Goal: Task Accomplishment & Management: Manage account settings

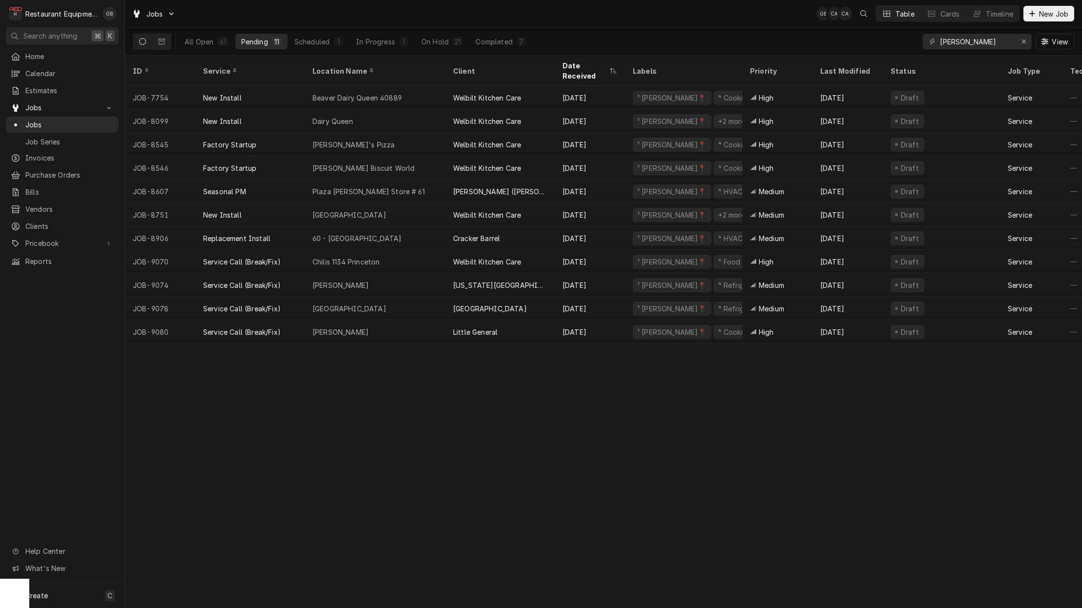
click at [341, 327] on div "Bradley Arbys" at bounding box center [340, 332] width 56 height 10
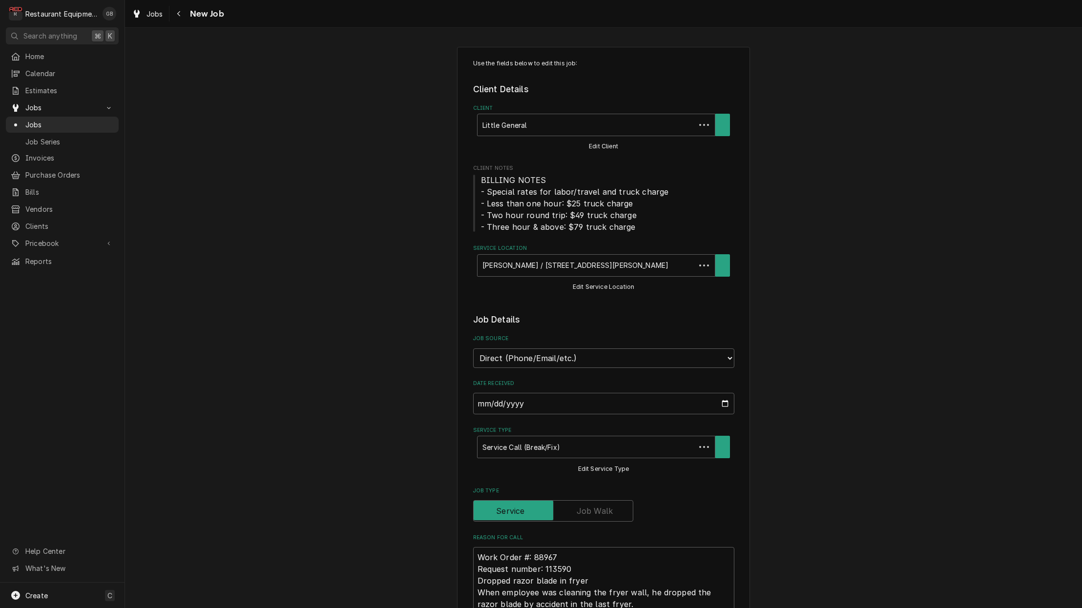
type textarea "x"
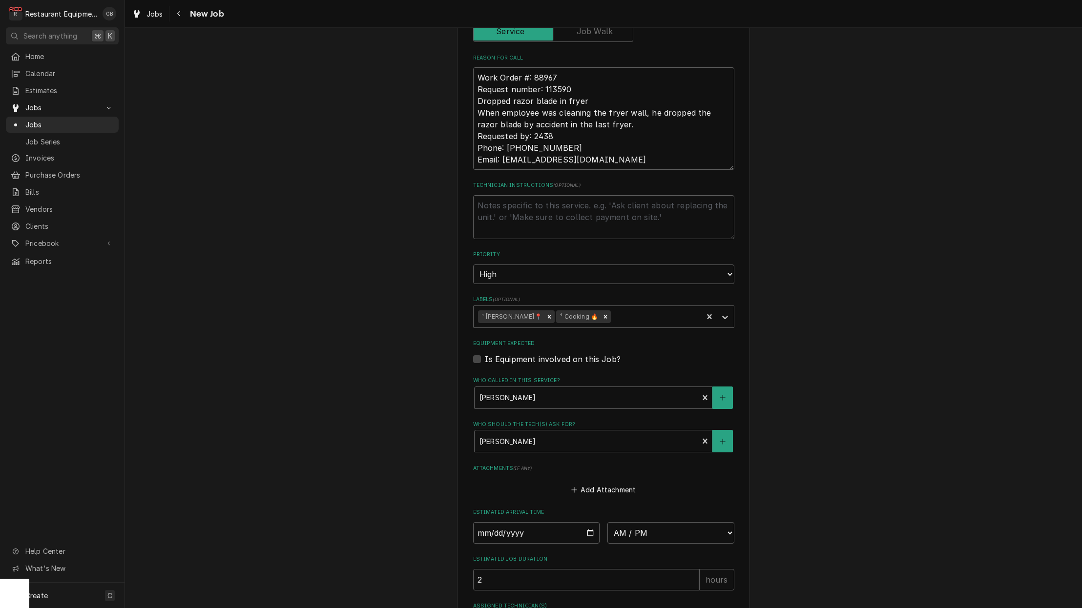
scroll to position [484, 0]
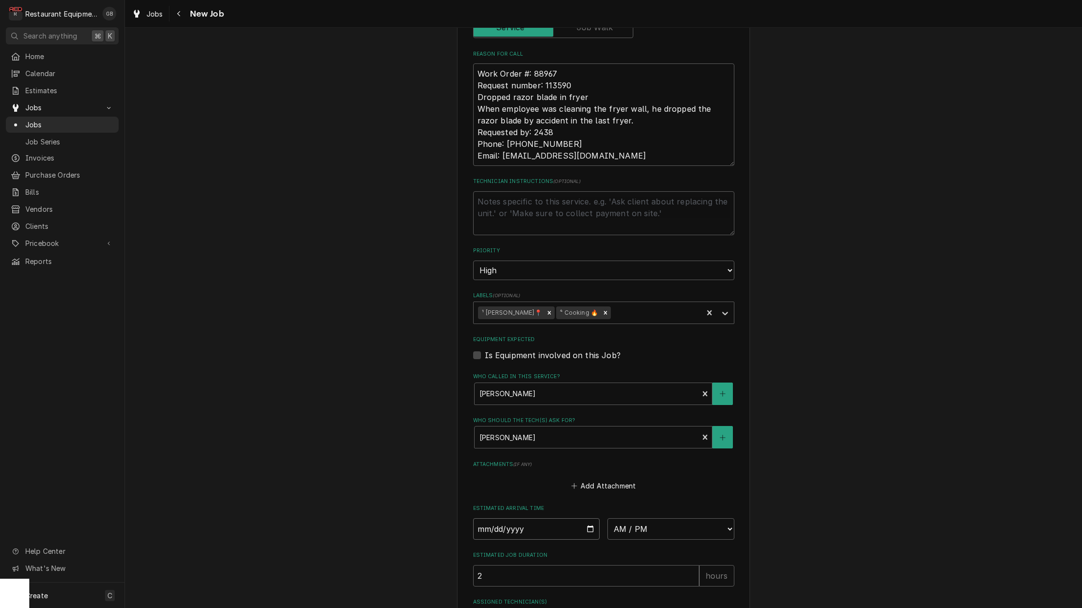
click at [511, 519] on input "Date" at bounding box center [536, 529] width 127 height 21
type input "2025-10-01"
type textarea "x"
select select "08:30:00"
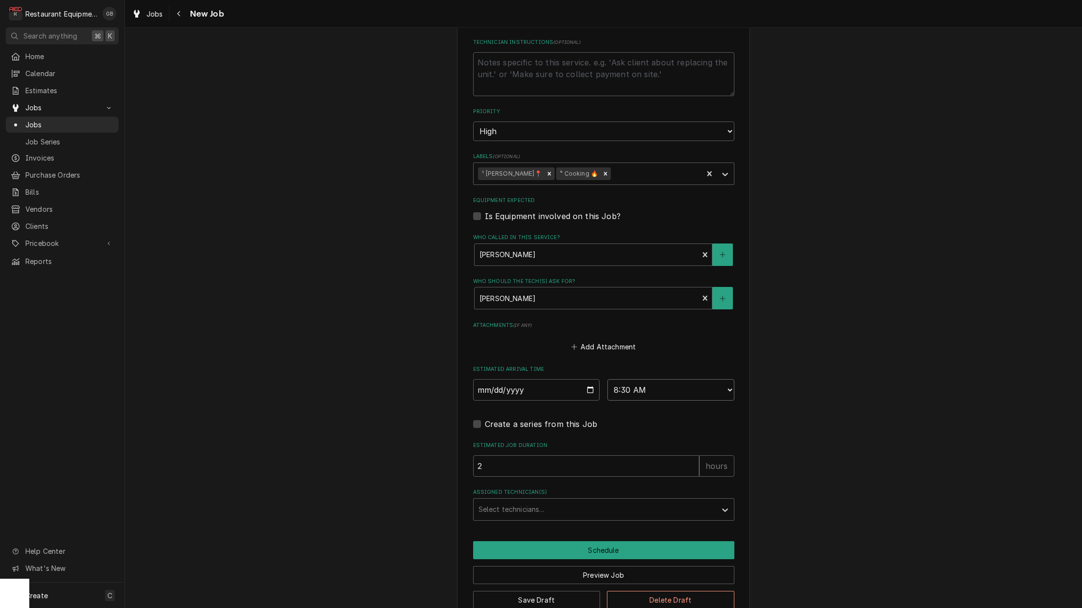
scroll to position [623, 0]
click at [524, 501] on div "Assigned Technician(s)" at bounding box center [594, 510] width 233 height 18
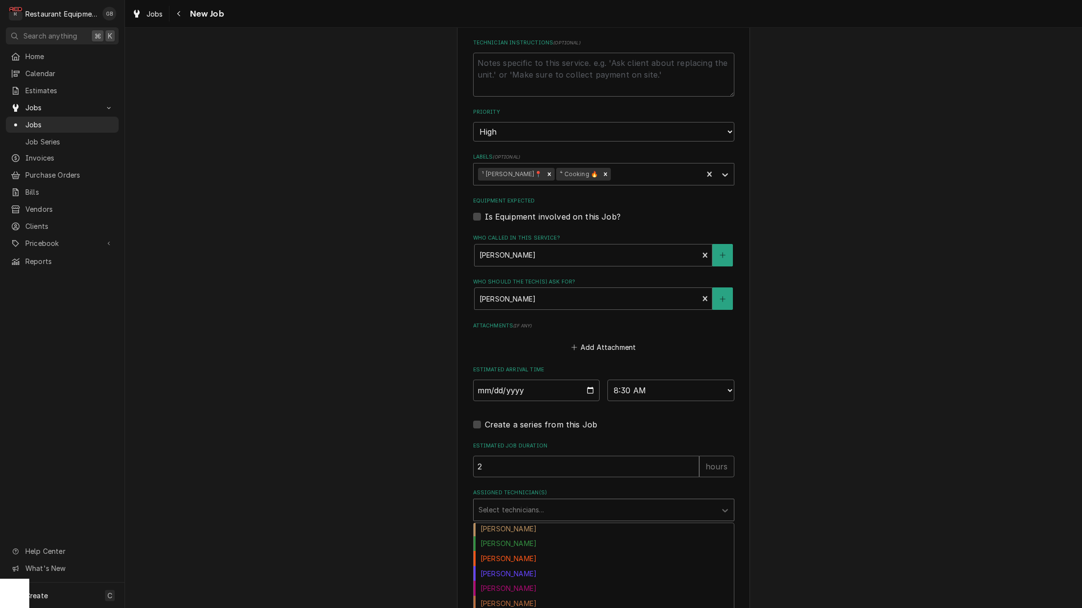
scroll to position [19, 0]
click at [531, 565] on div "Donovan Pruitt" at bounding box center [604, 572] width 260 height 15
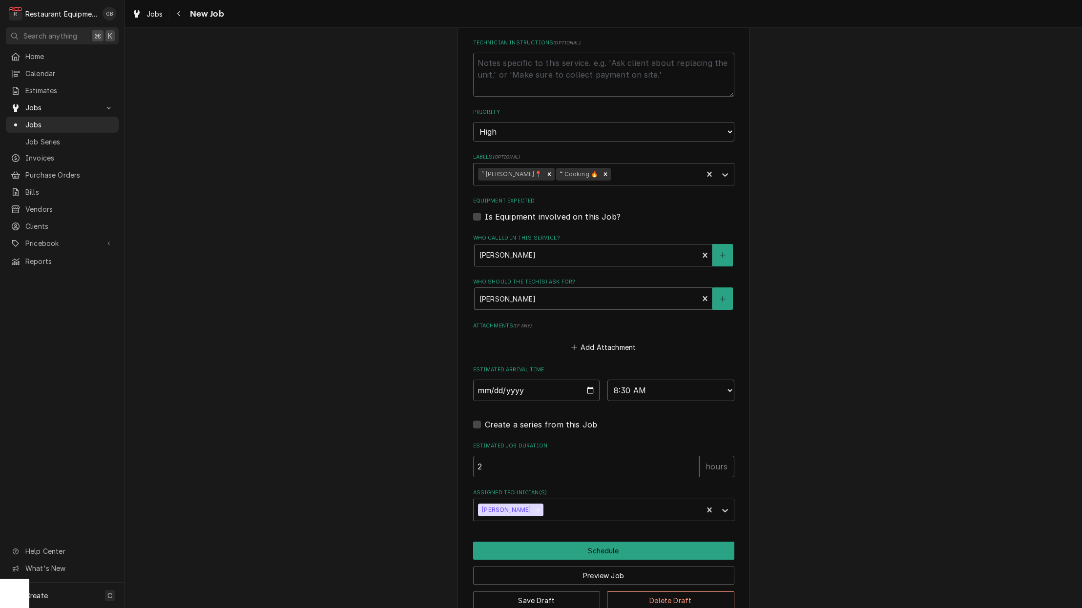
click at [574, 542] on button "Schedule" at bounding box center [603, 551] width 261 height 18
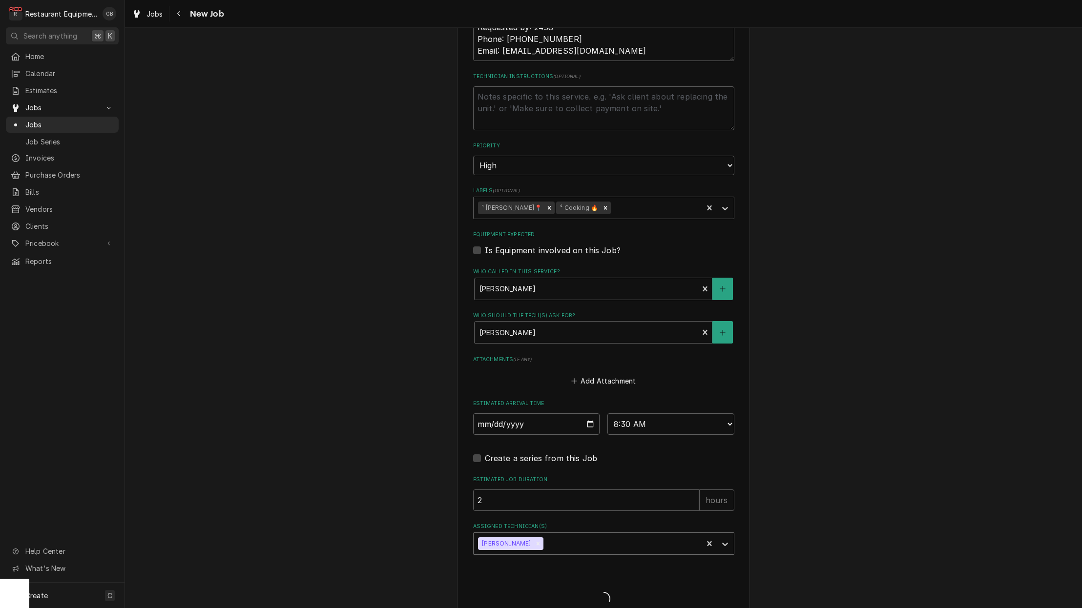
type textarea "x"
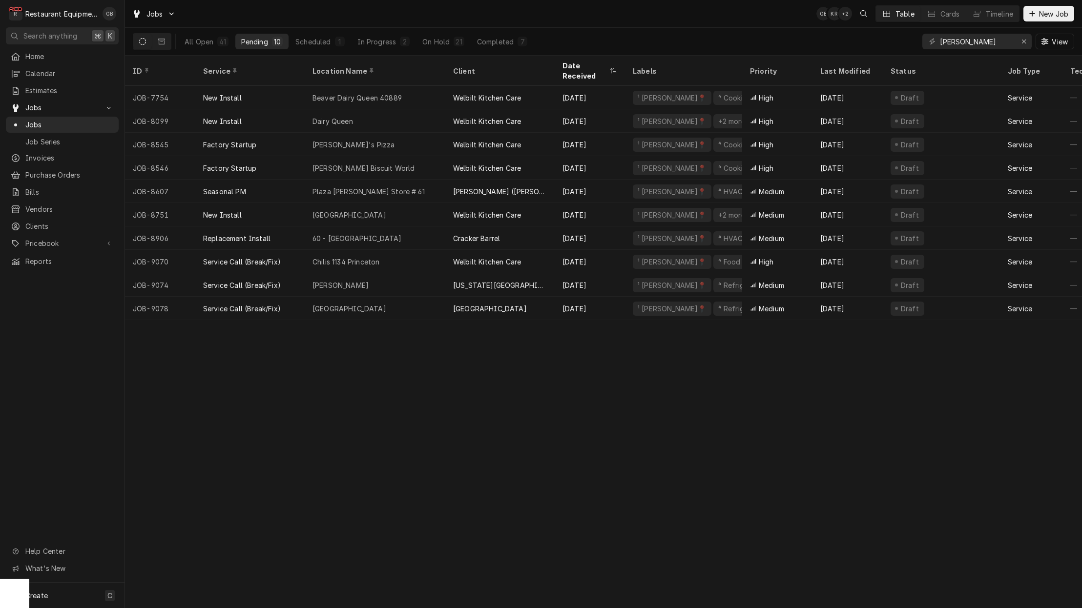
click at [337, 40] on div "1" at bounding box center [340, 42] width 6 height 10
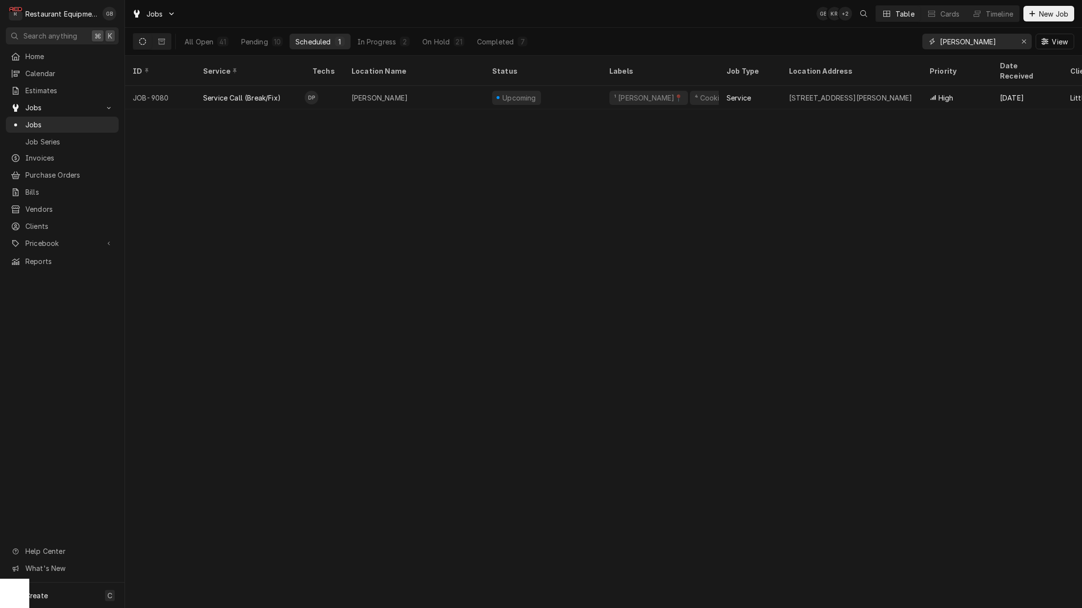
click at [1021, 45] on div "Erase input" at bounding box center [1024, 42] width 10 height 10
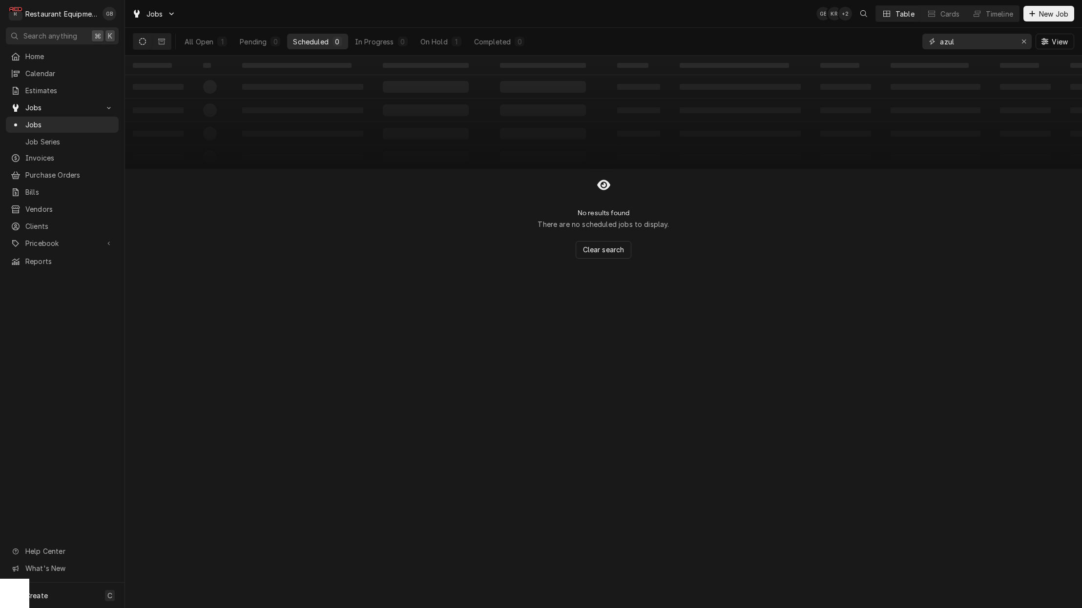
type input "azul"
click at [447, 36] on button "On Hold 1" at bounding box center [441, 42] width 53 height 16
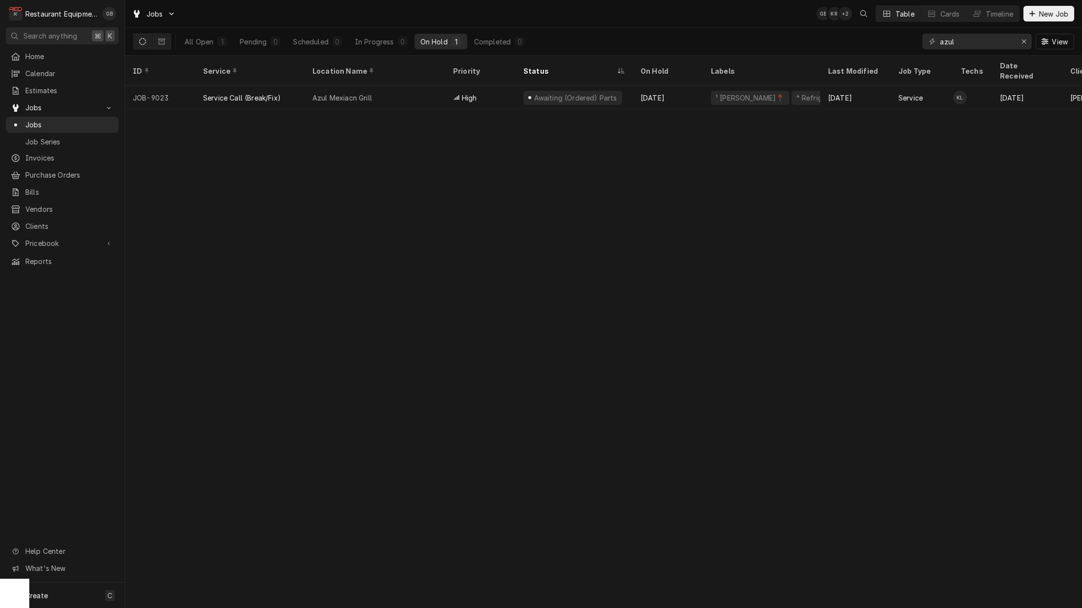
click at [459, 93] on div "High" at bounding box center [465, 98] width 24 height 10
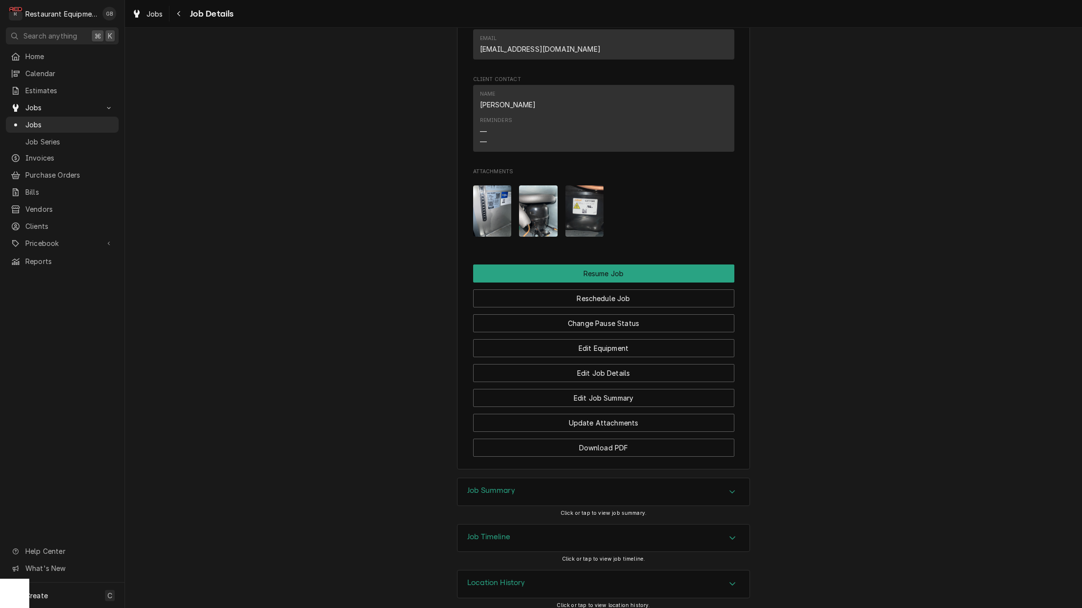
scroll to position [929, 0]
click at [618, 291] on button "Reschedule Job" at bounding box center [603, 300] width 261 height 18
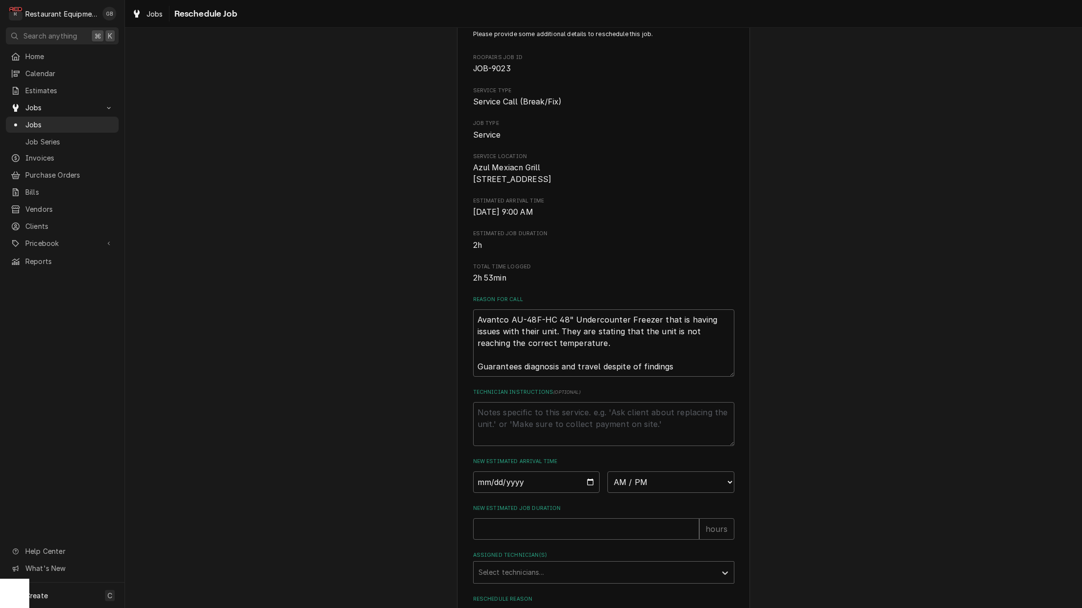
scroll to position [49, 0]
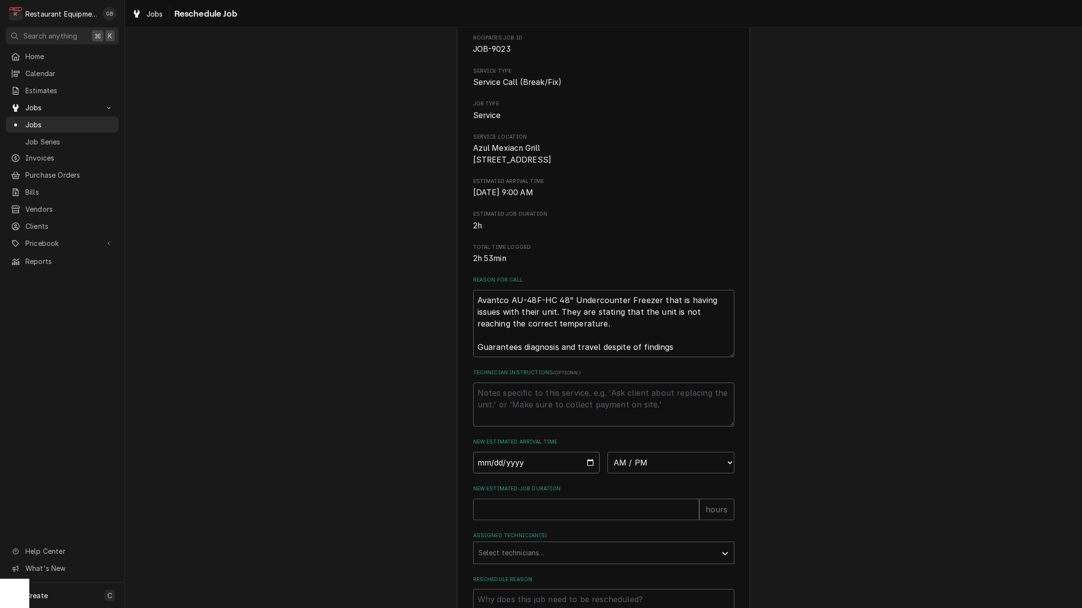
click at [482, 466] on input "Date" at bounding box center [536, 462] width 127 height 21
type input "[DATE]"
type textarea "x"
select select "08:45:00"
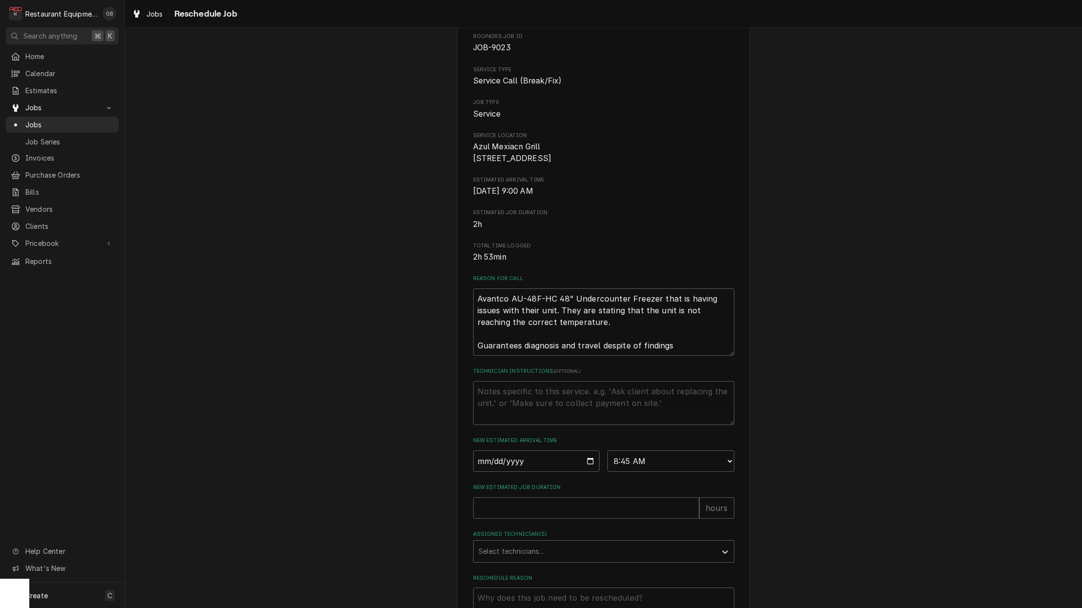
click at [593, 517] on input "New Estimated Job Duration" at bounding box center [586, 508] width 226 height 21
click at [592, 517] on input "New Estimated Job Duration" at bounding box center [586, 508] width 226 height 21
type textarea "x"
type input "1"
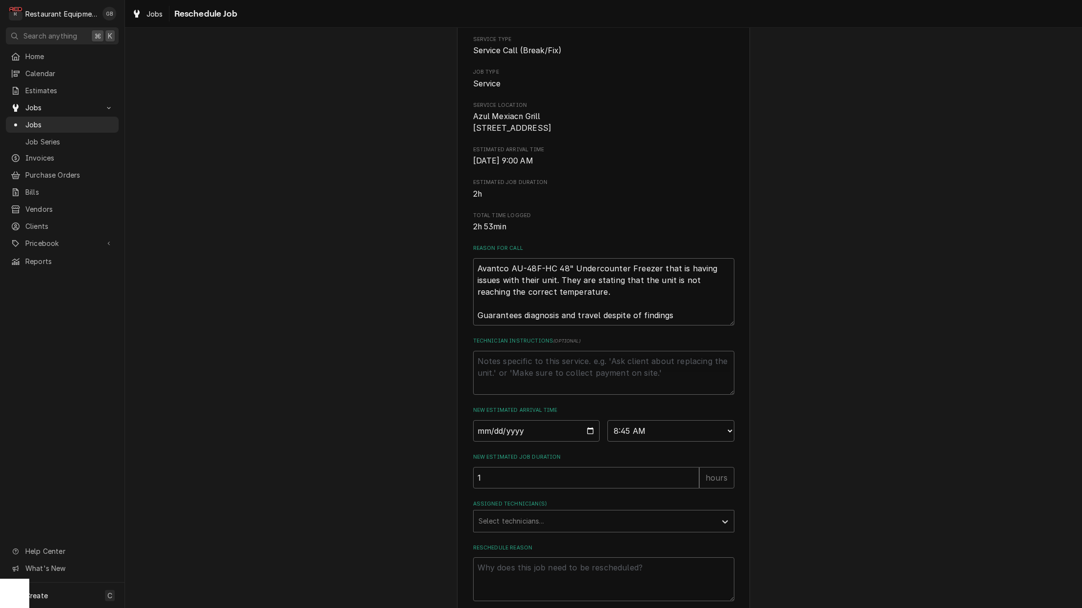
scroll to position [82, 0]
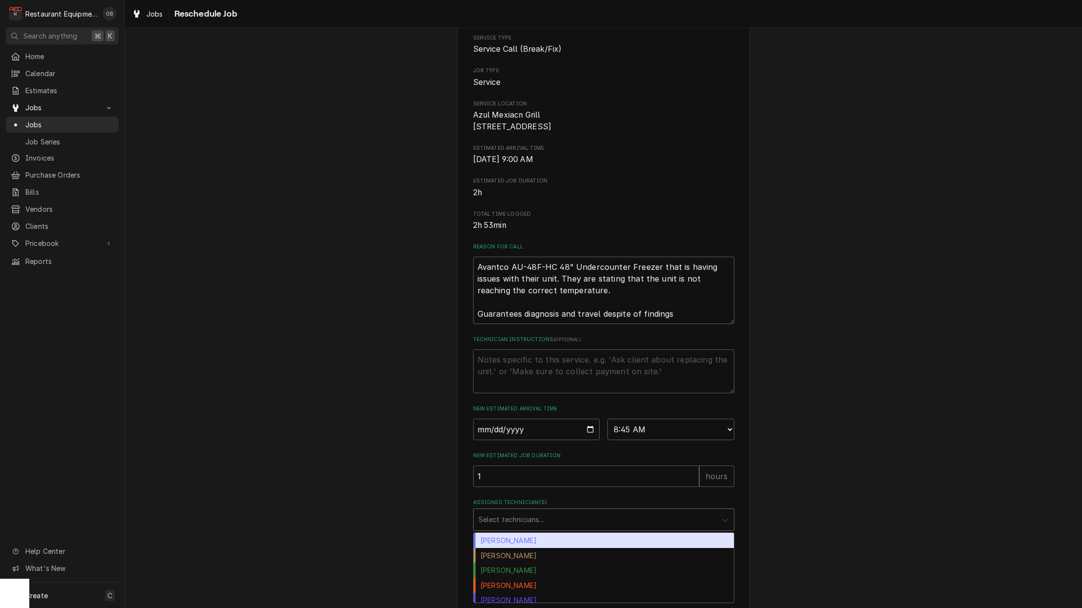
drag, startPoint x: 649, startPoint y: 556, endPoint x: 722, endPoint y: 530, distance: 77.7
click at [722, 529] on div "Assigned Technician(s)" at bounding box center [725, 519] width 18 height 19
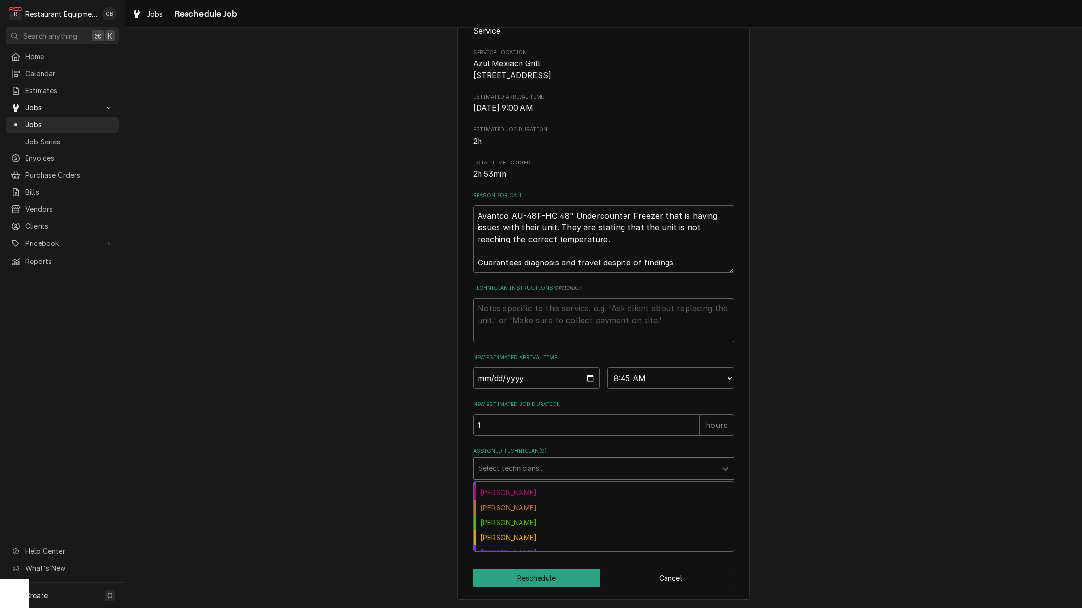
scroll to position [67, 0]
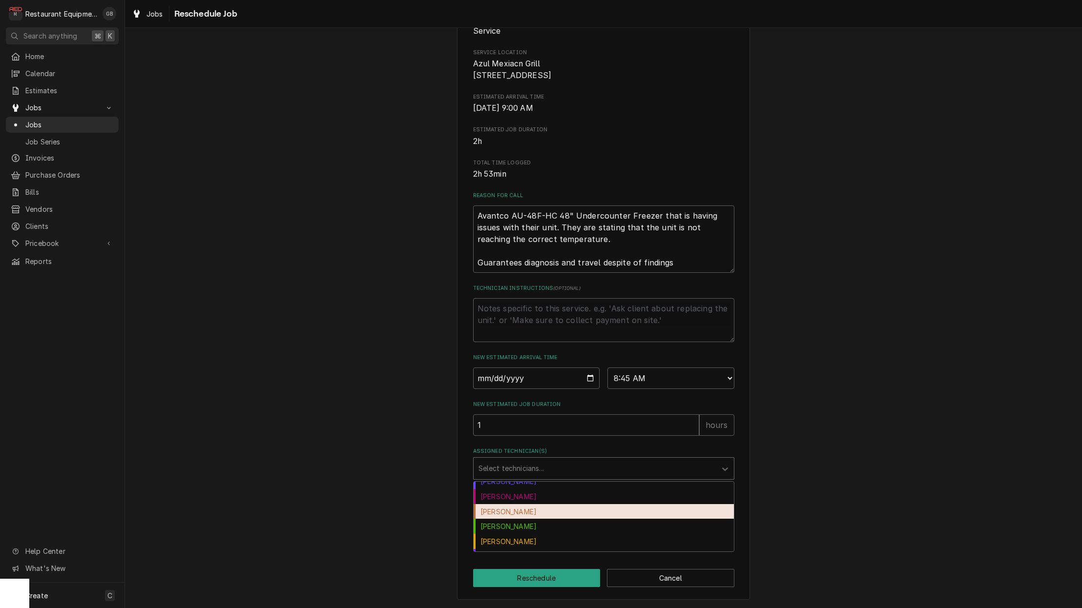
click at [520, 514] on div "Hunter Ralston" at bounding box center [604, 511] width 260 height 15
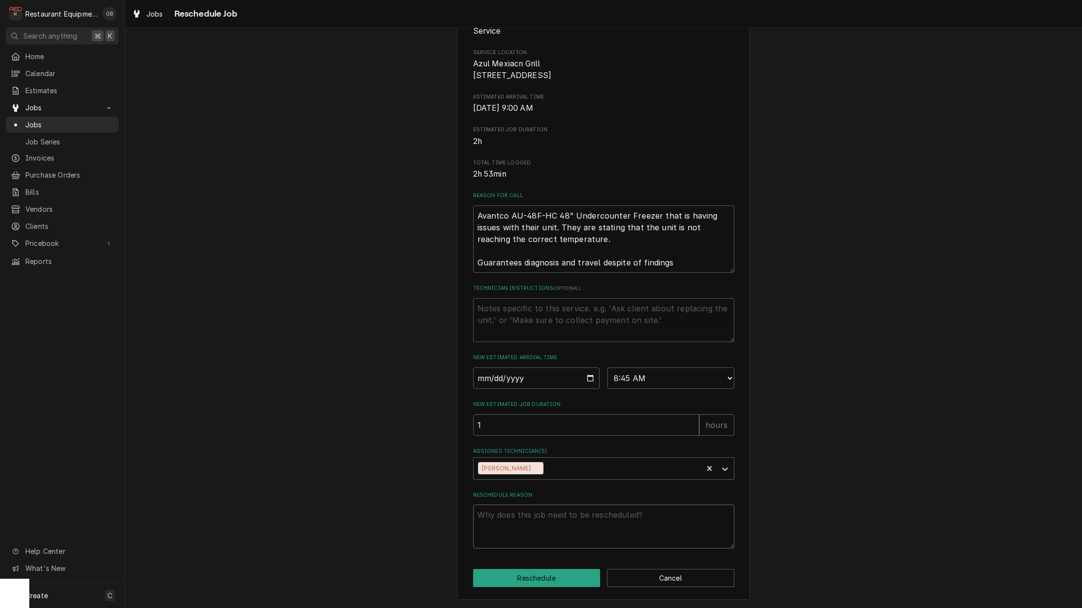
click at [517, 524] on textarea "Reschedule Reason" at bounding box center [603, 527] width 261 height 44
type textarea "x"
type textarea "p"
type textarea "x"
type textarea "pa"
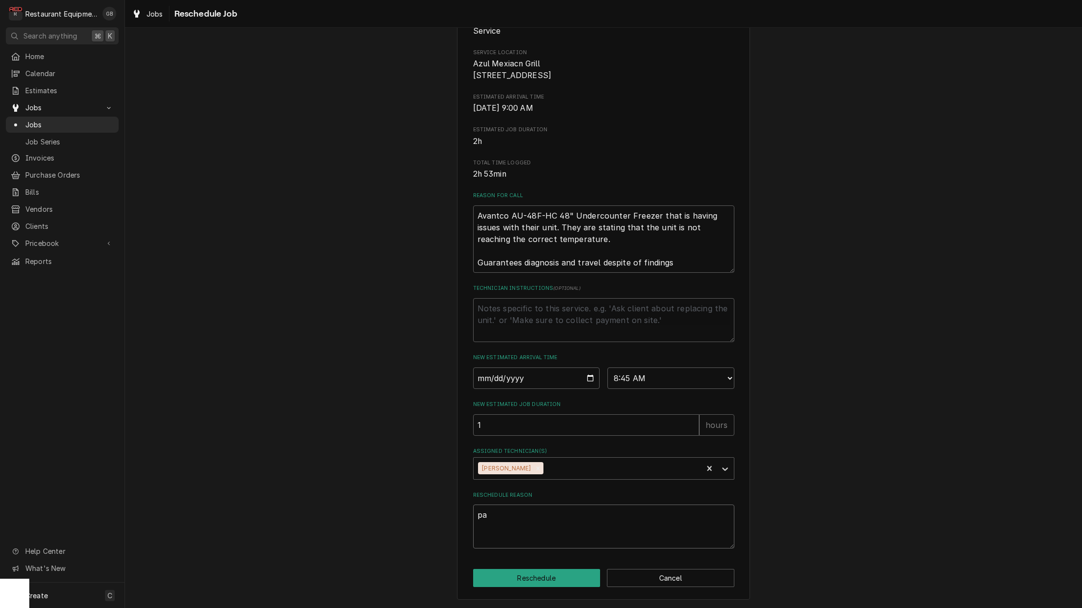
type textarea "x"
type textarea "par"
type textarea "x"
type textarea "part"
type textarea "x"
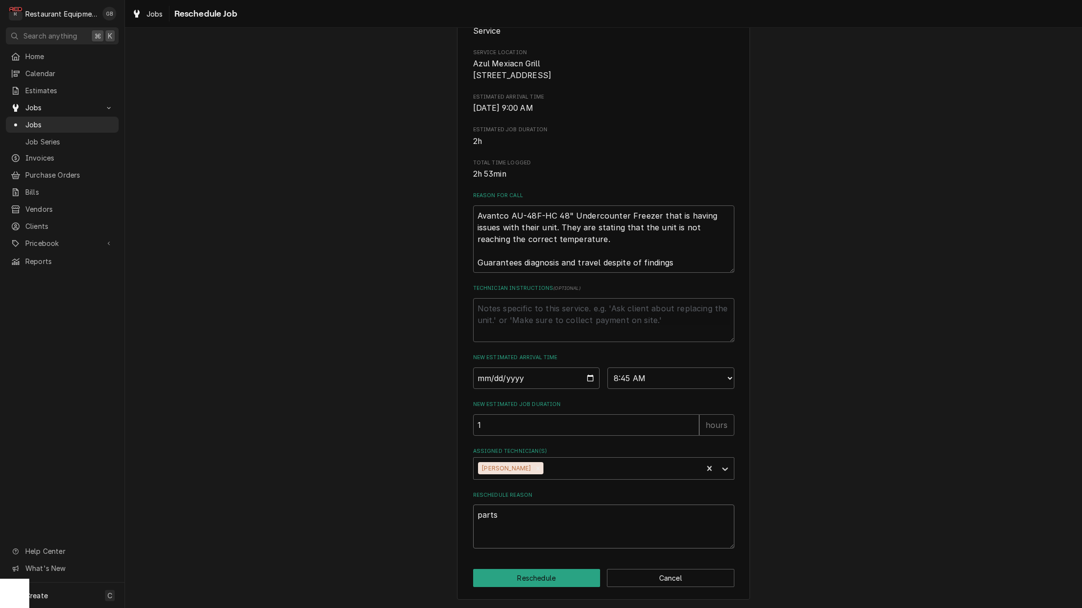
type textarea "parts"
click at [580, 583] on button "Reschedule" at bounding box center [536, 578] width 127 height 18
type textarea "x"
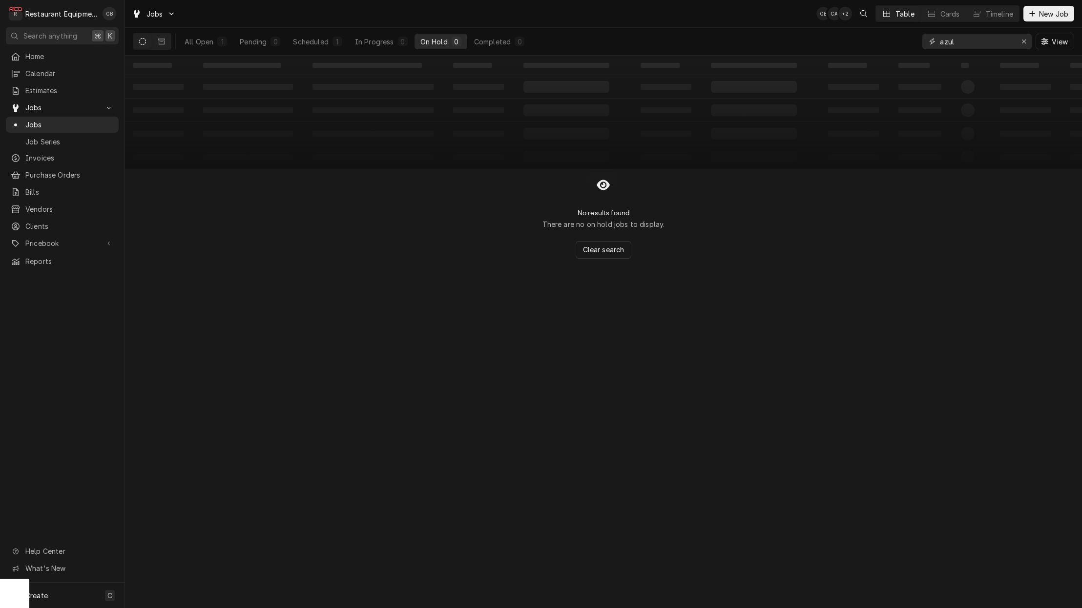
click at [1027, 43] on div "Erase input" at bounding box center [1024, 42] width 10 height 10
type input "h"
